Goal: Find specific page/section: Find specific page/section

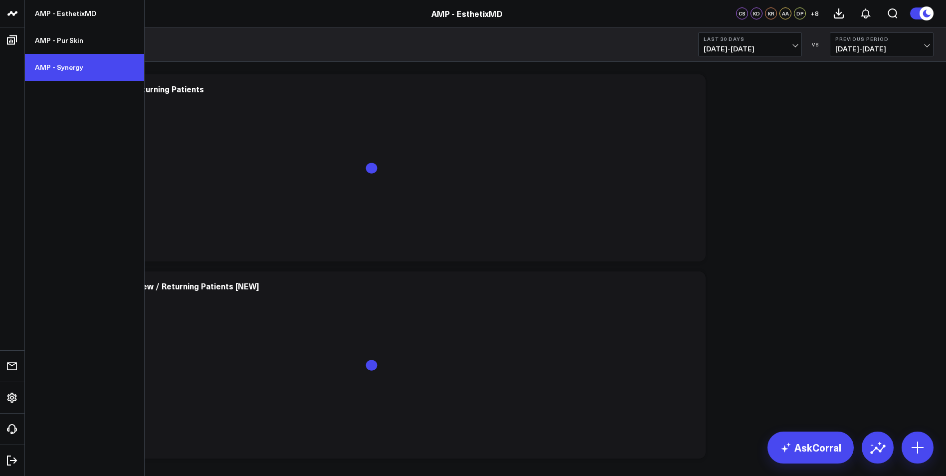
click at [78, 67] on link "AMP - Synergy" at bounding box center [84, 67] width 119 height 27
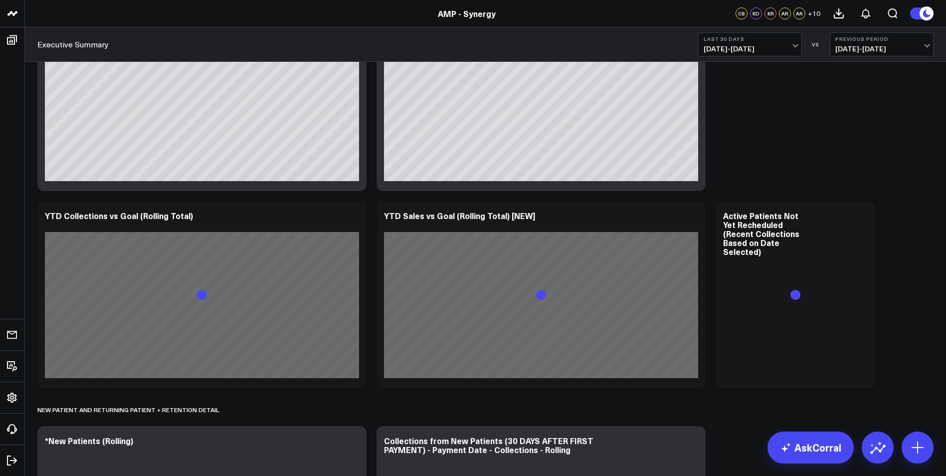
scroll to position [549, 0]
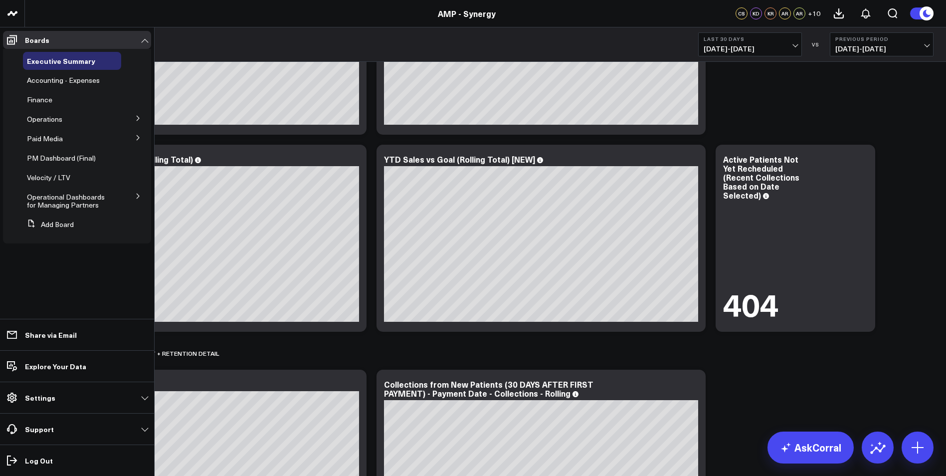
click at [137, 117] on icon at bounding box center [138, 118] width 2 height 5
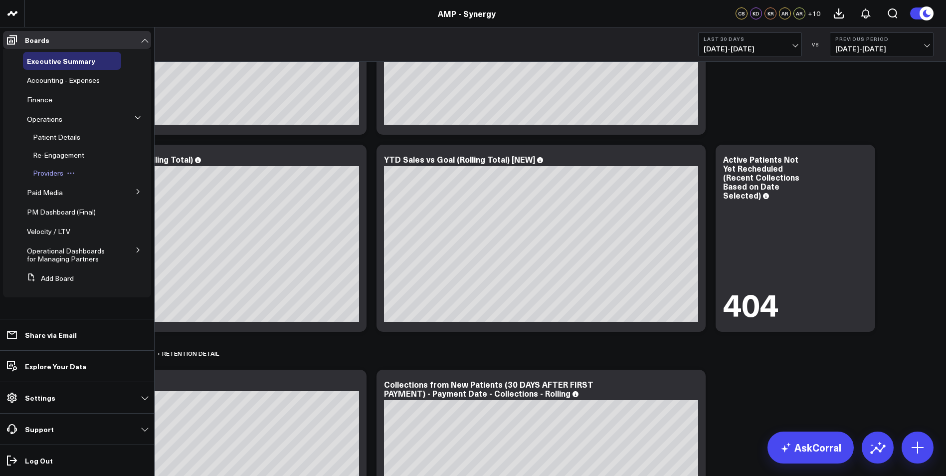
click at [61, 171] on span "Providers" at bounding box center [48, 172] width 30 height 9
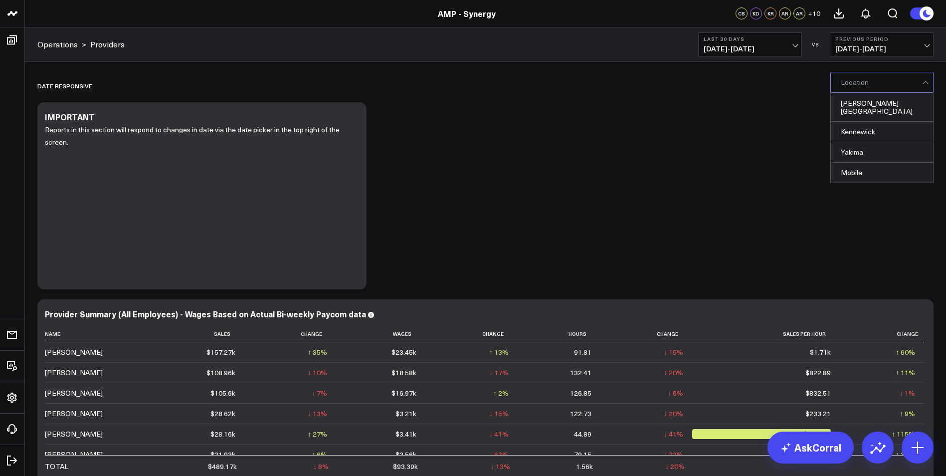
click at [907, 75] on div at bounding box center [881, 82] width 81 height 20
click at [893, 124] on div "Kennewick" at bounding box center [882, 132] width 102 height 20
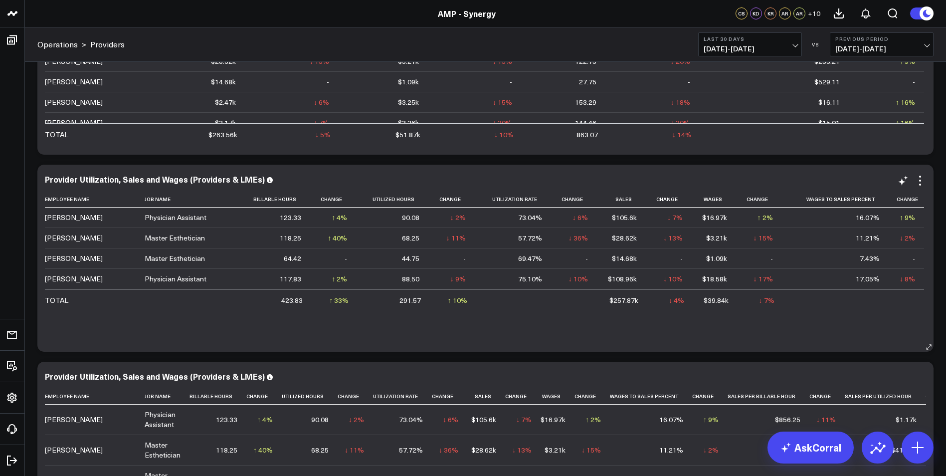
scroll to position [349, 0]
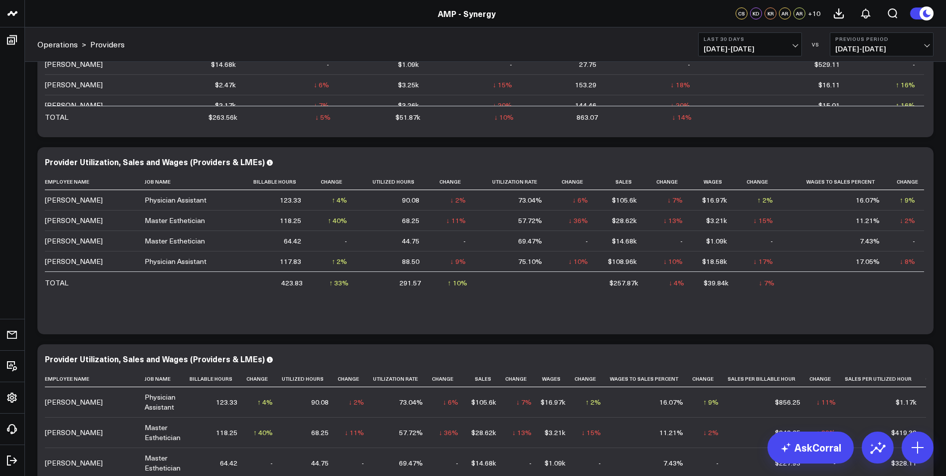
click at [763, 54] on button "Last 30 Days [DATE] - [DATE]" at bounding box center [750, 44] width 104 height 24
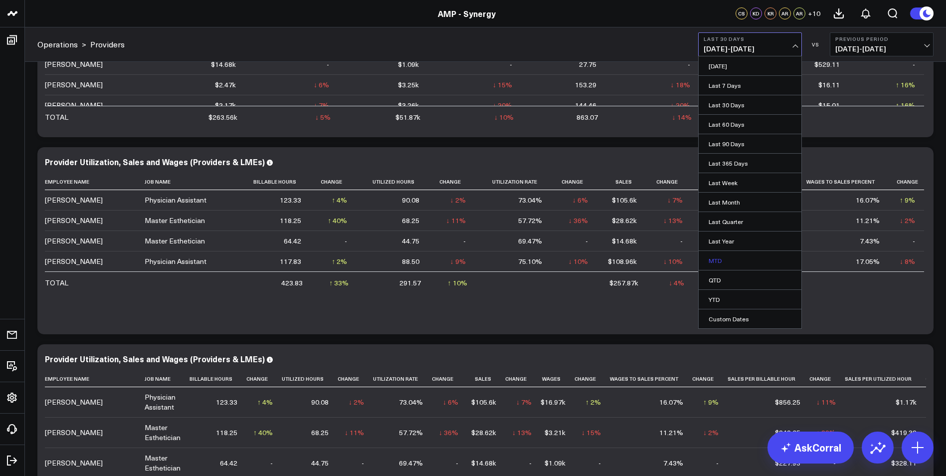
click at [713, 262] on link "MTD" at bounding box center [750, 260] width 103 height 19
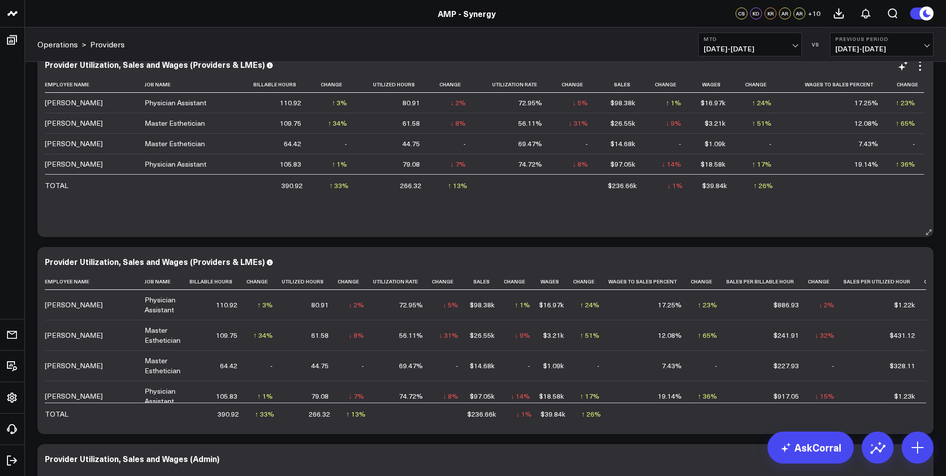
scroll to position [449, 0]
